Goal: Information Seeking & Learning: Learn about a topic

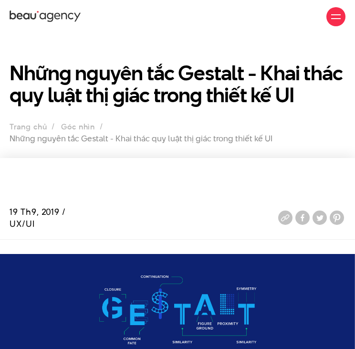
click at [134, 139] on ul "Trang chủ Góc nhìn Những nguyên tắc Gestalt - Khai thác quy luật thị giác trong…" at bounding box center [178, 131] width 336 height 23
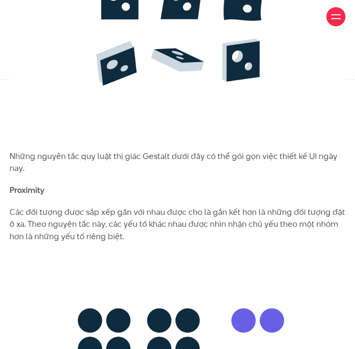
scroll to position [2508, 0]
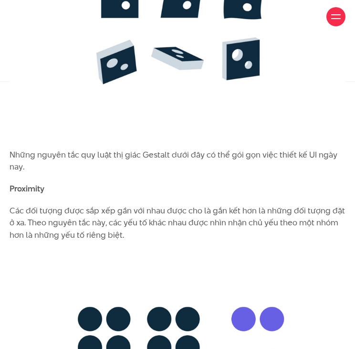
click at [49, 183] on p "Proximity" at bounding box center [178, 189] width 336 height 12
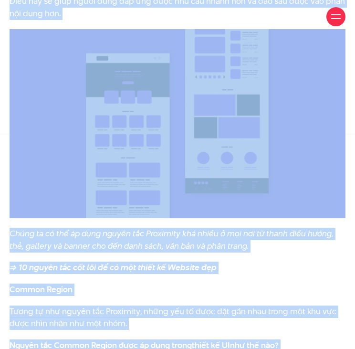
scroll to position [3249, 0]
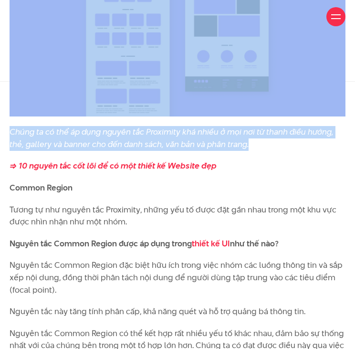
drag, startPoint x: 11, startPoint y: 112, endPoint x: 311, endPoint y: 121, distance: 299.2
copy div "Loremi dol Sitametco (Adip Eli Sedd) eius te inci utlab etdol ma AL eni adm ven…"
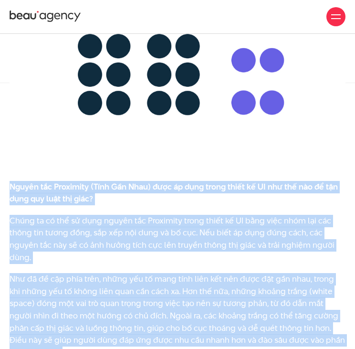
scroll to position [2808, 0]
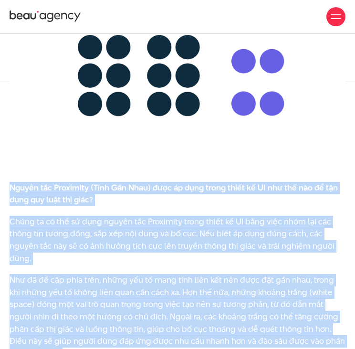
click at [138, 182] on p "Nguyên tắc Proximity (Tính Gần Nhau) được áp dụng trong thiết kế UI như thế nào…" at bounding box center [178, 194] width 336 height 24
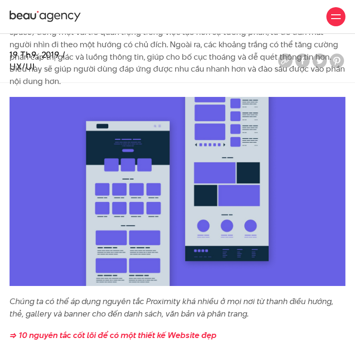
scroll to position [3081, 0]
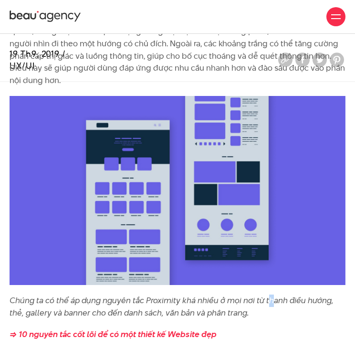
drag, startPoint x: 266, startPoint y: 276, endPoint x: 272, endPoint y: 279, distance: 6.6
click at [272, 294] on icon "Chúng ta có thể áp dụng nguyên tắc Proximity khá nhiều ở mọi nơi từ thanh điều …" at bounding box center [172, 306] width 324 height 24
drag, startPoint x: 272, startPoint y: 279, endPoint x: 266, endPoint y: 275, distance: 7.7
click at [266, 294] on icon "Chúng ta có thể áp dụng nguyên tắc Proximity khá nhiều ở mọi nơi từ thanh điều …" at bounding box center [172, 306] width 324 height 24
click at [287, 294] on p "Chúng ta có thể áp dụng nguyên tắc Proximity khá nhiều ở mọi nơi từ thanh điều …" at bounding box center [178, 306] width 336 height 24
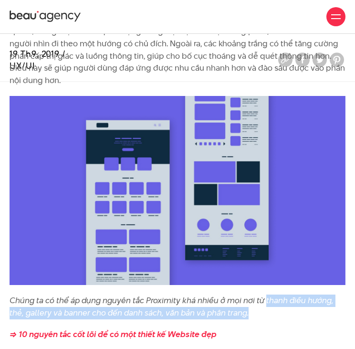
drag, startPoint x: 264, startPoint y: 276, endPoint x: 285, endPoint y: 293, distance: 27.1
click at [285, 294] on p "Chúng ta có thể áp dụng nguyên tắc Proximity khá nhiều ở mọi nơi từ thanh điều …" at bounding box center [178, 306] width 336 height 24
copy icon "thanh điều hướng, thẻ, gallery và banner cho đến danh sách, văn bản và phân tra…"
